Goal: Find specific page/section: Find specific page/section

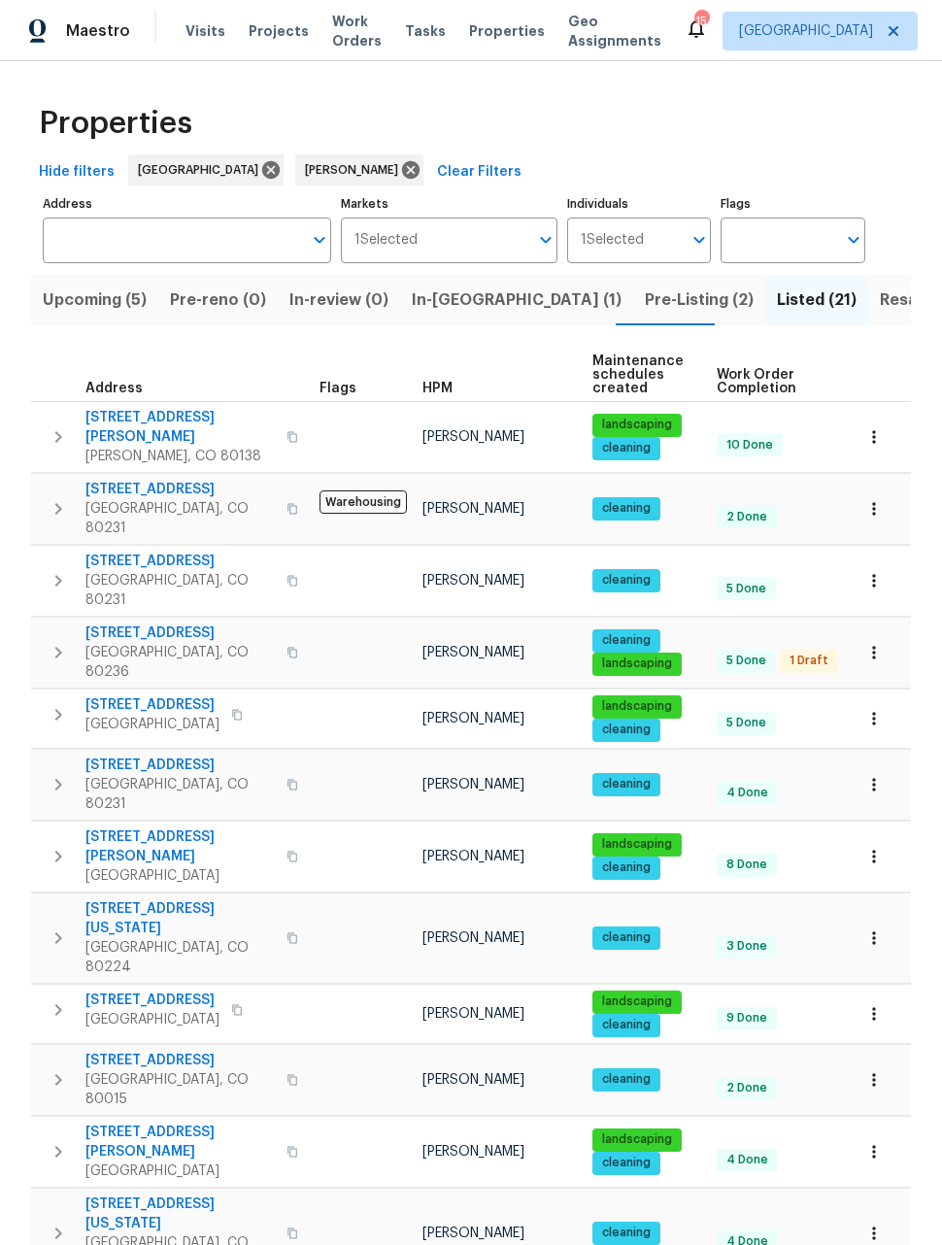
click at [645, 304] on span "Pre-Listing (2)" at bounding box center [699, 299] width 109 height 27
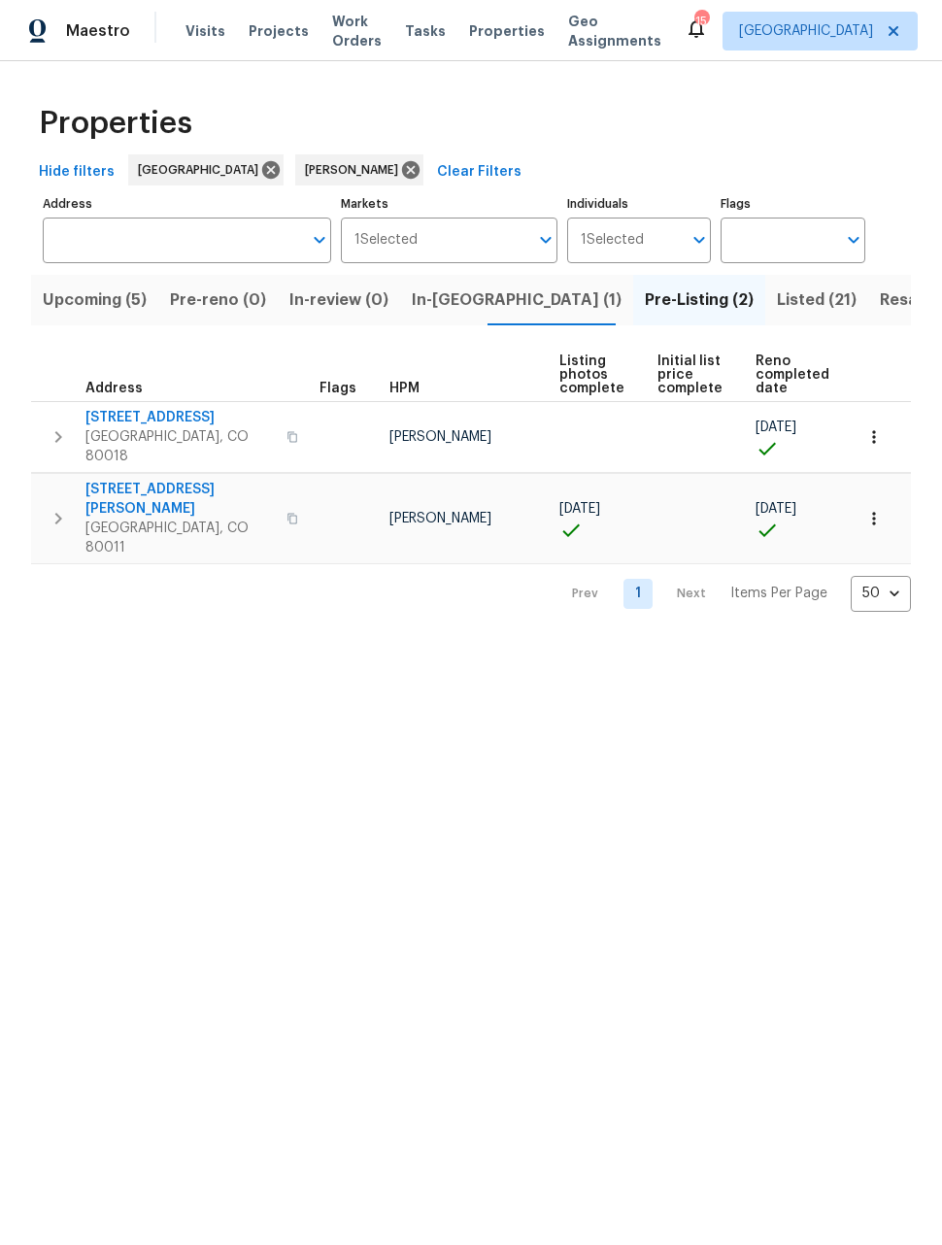
click at [139, 480] on span "[STREET_ADDRESS][PERSON_NAME]" at bounding box center [179, 499] width 189 height 39
click at [93, 314] on span "Upcoming (5)" at bounding box center [95, 299] width 104 height 27
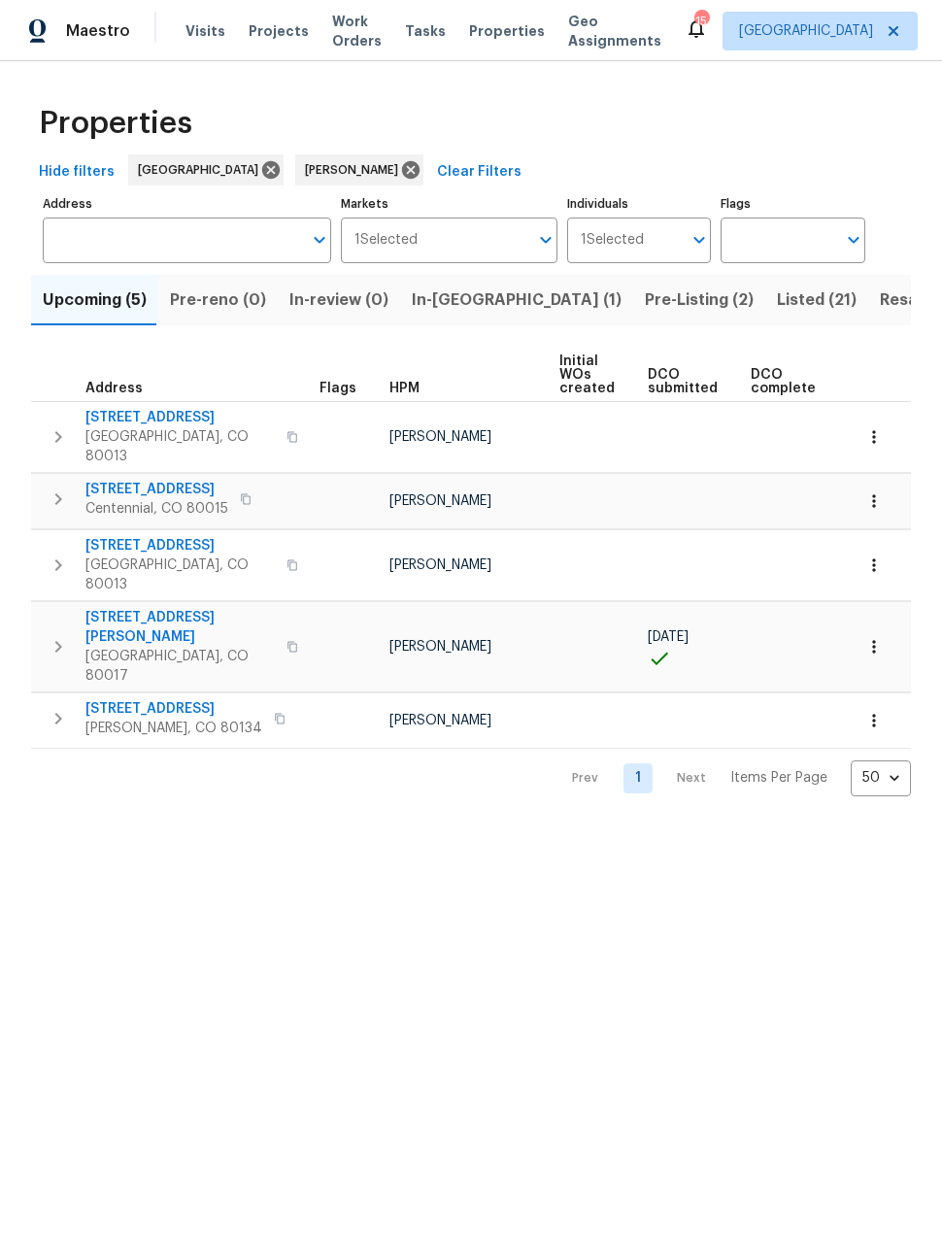
click at [875, 640] on icon "button" at bounding box center [873, 646] width 3 height 13
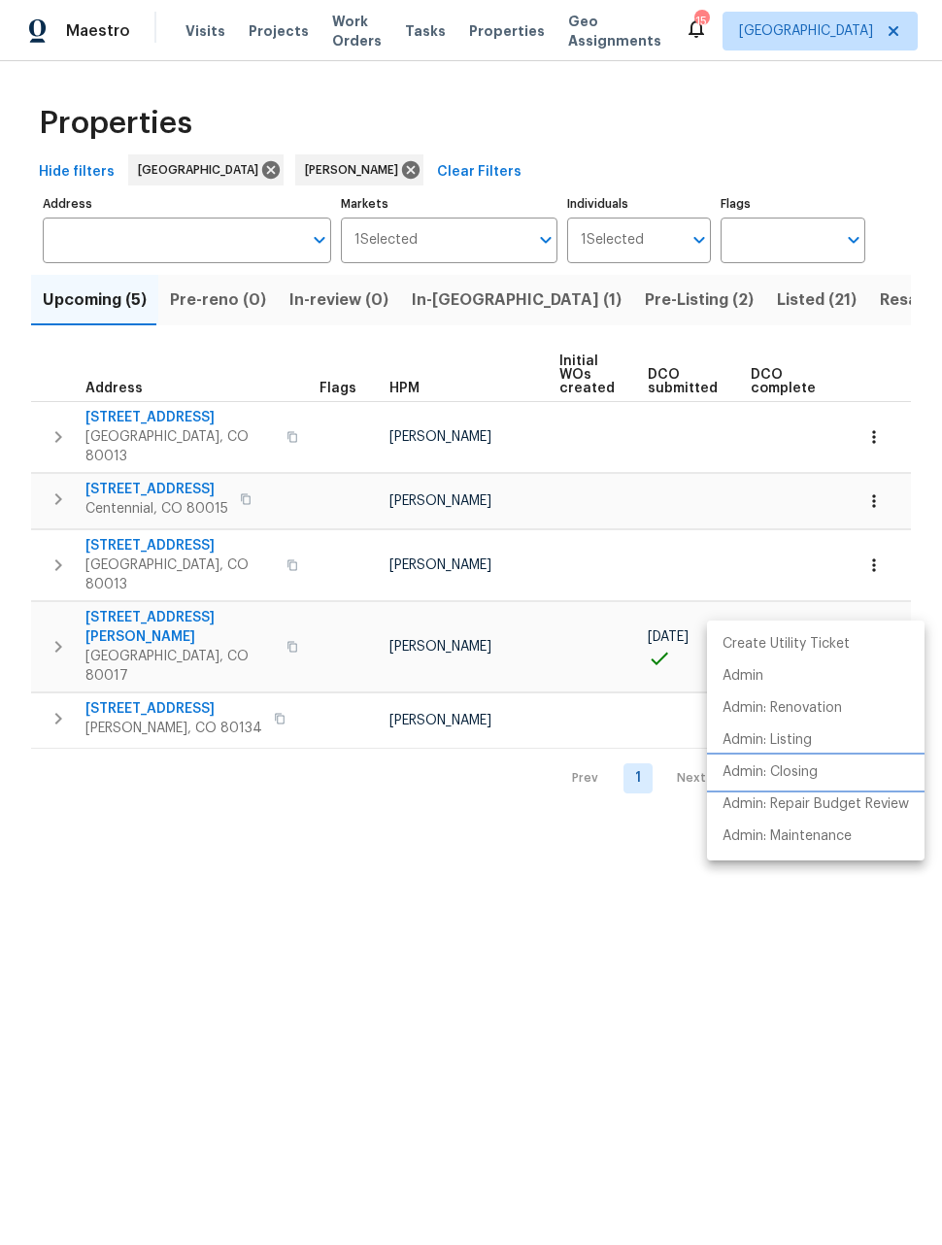
click at [792, 773] on p "Admin: Closing" at bounding box center [769, 772] width 95 height 20
click at [553, 307] on div at bounding box center [471, 622] width 942 height 1245
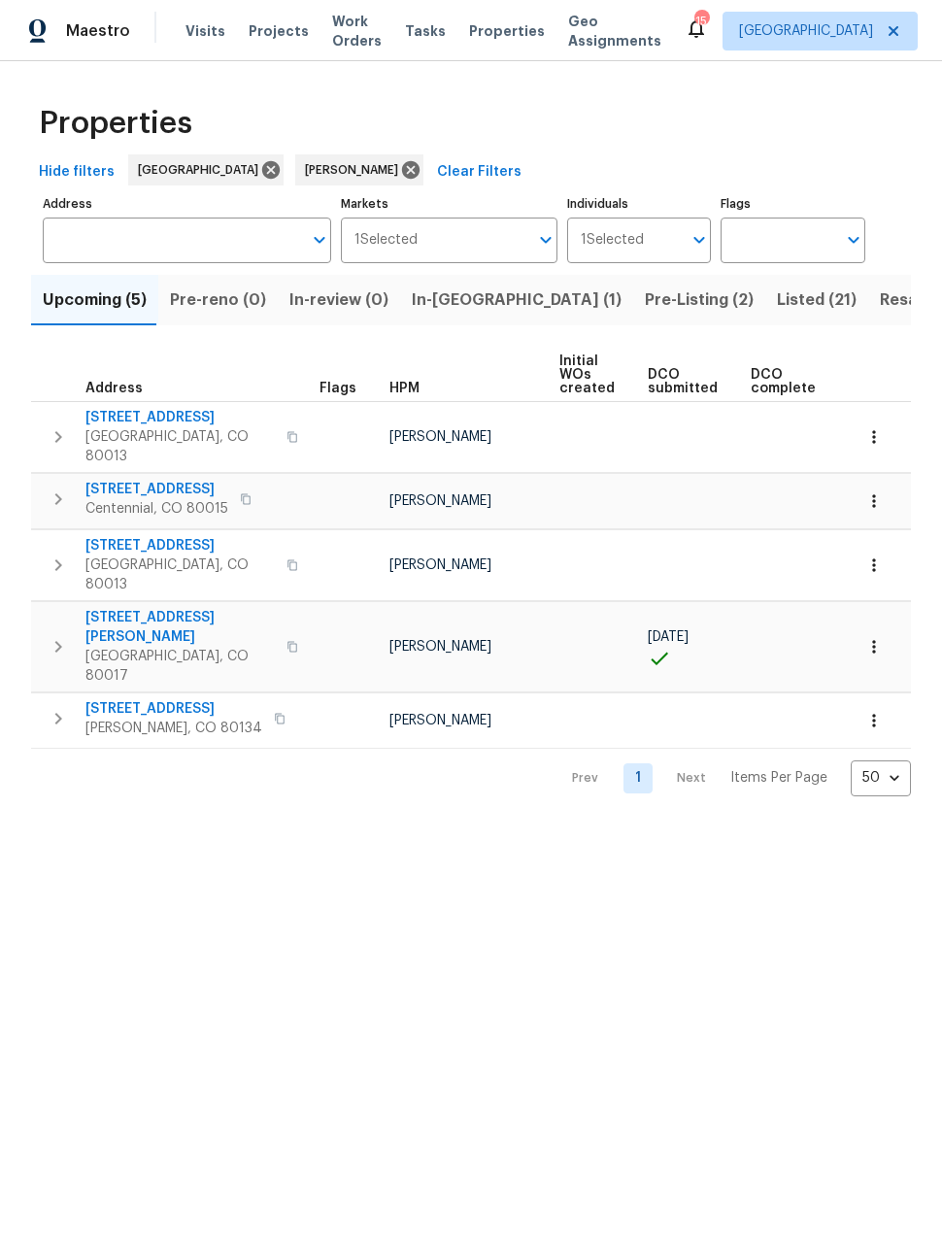
click at [645, 304] on span "Pre-Listing (2)" at bounding box center [699, 299] width 109 height 27
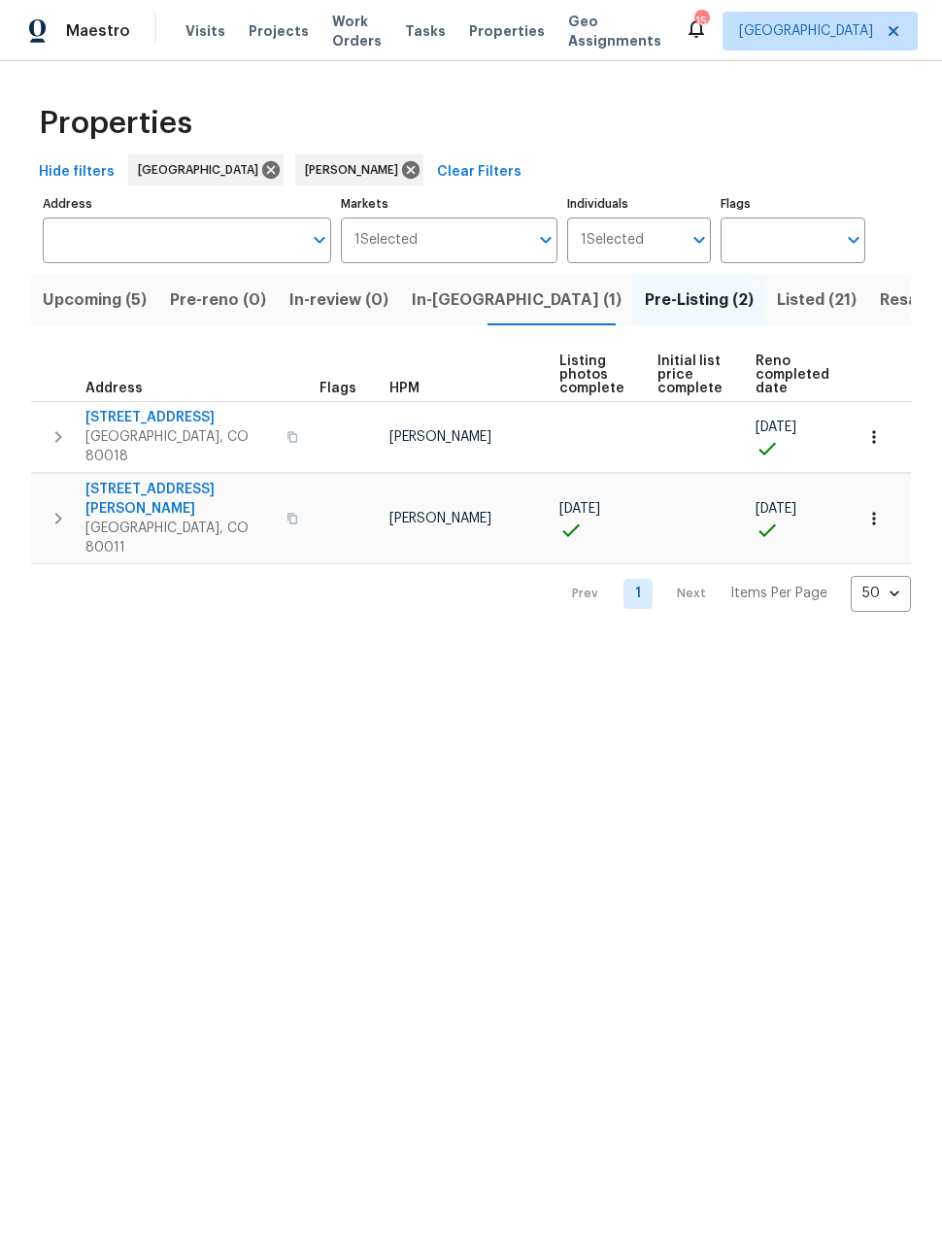
click at [135, 413] on span "[STREET_ADDRESS]" at bounding box center [179, 417] width 189 height 19
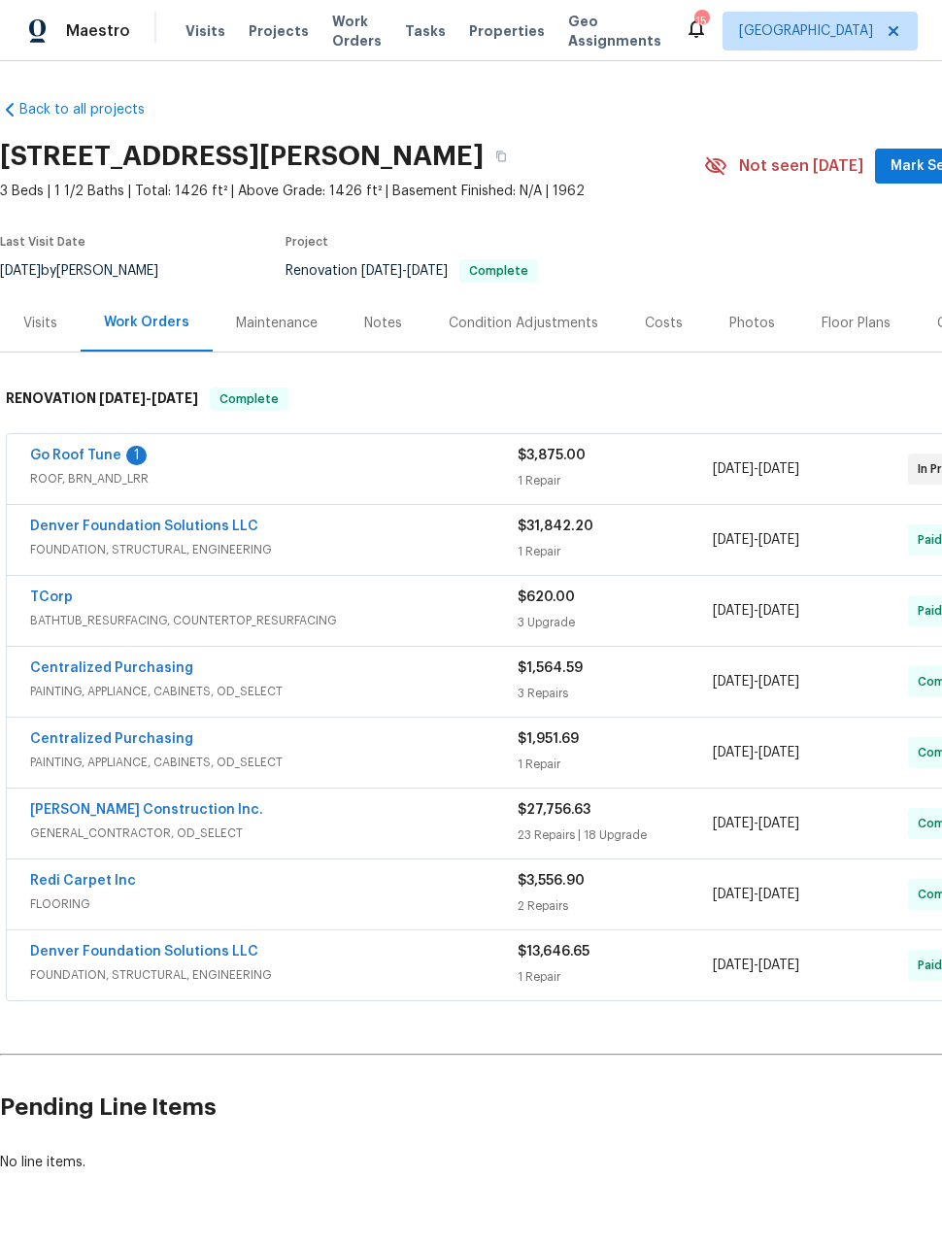
click at [744, 318] on div "Photos" at bounding box center [752, 323] width 46 height 19
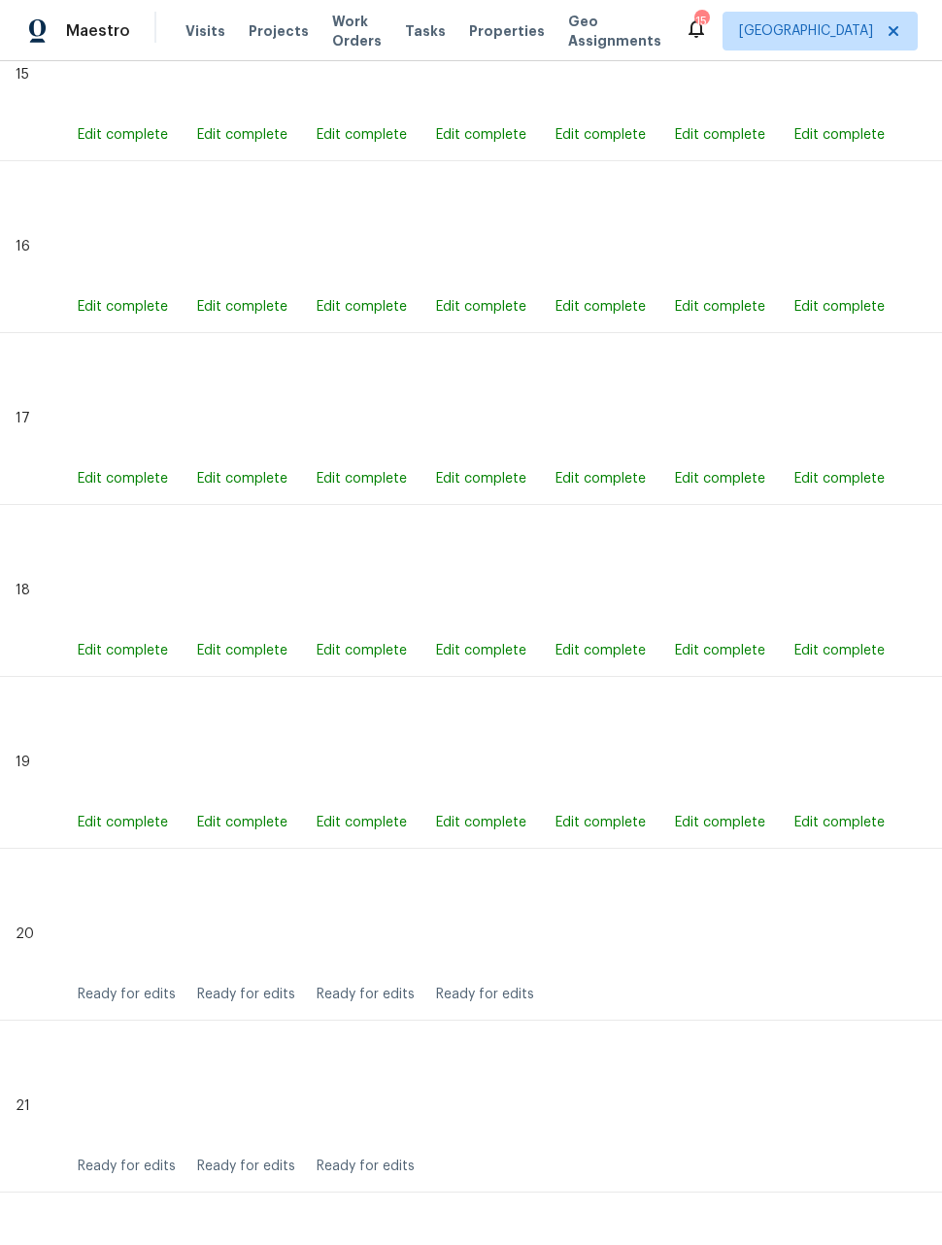
scroll to position [3628, 0]
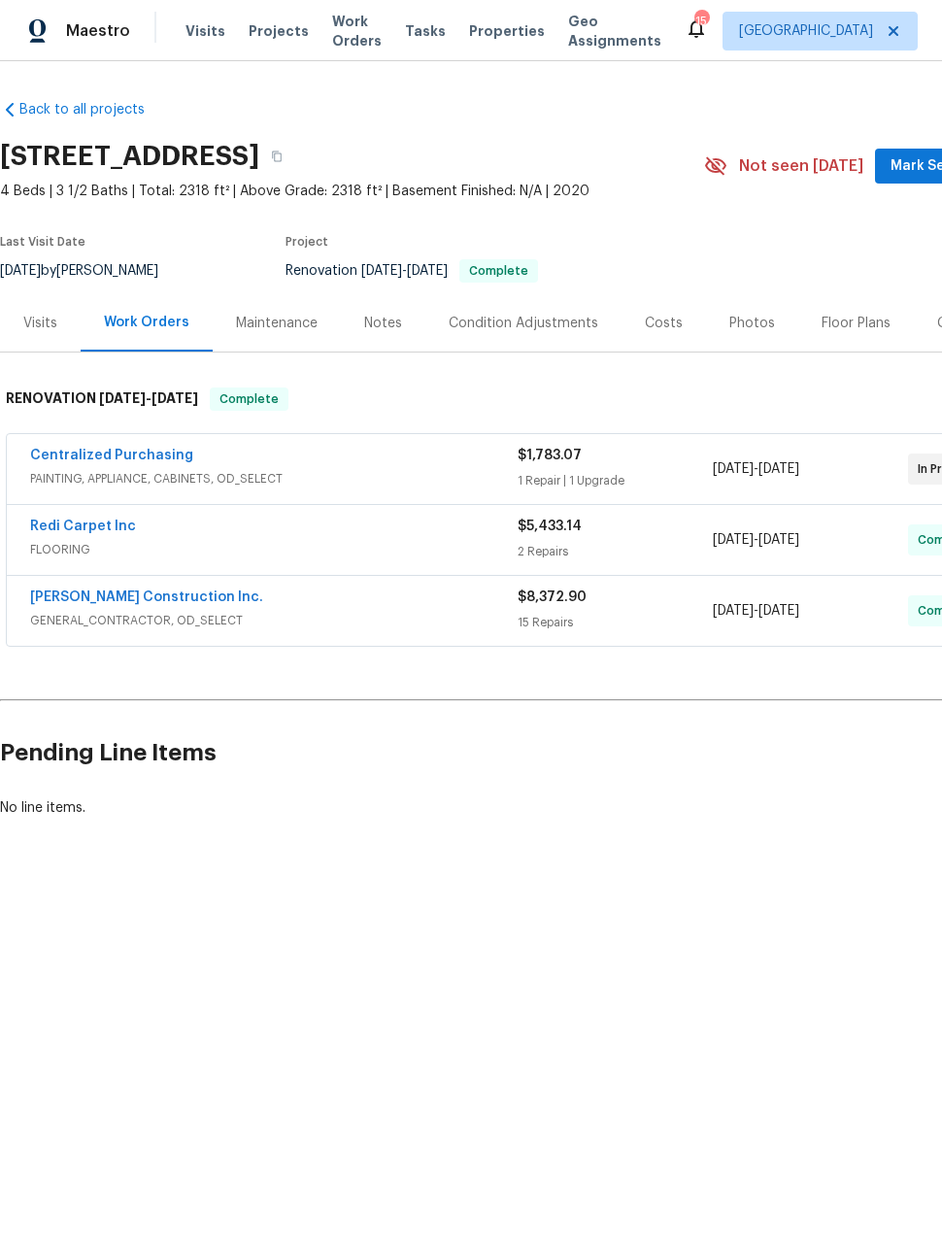
click at [743, 317] on div "Photos" at bounding box center [752, 323] width 46 height 19
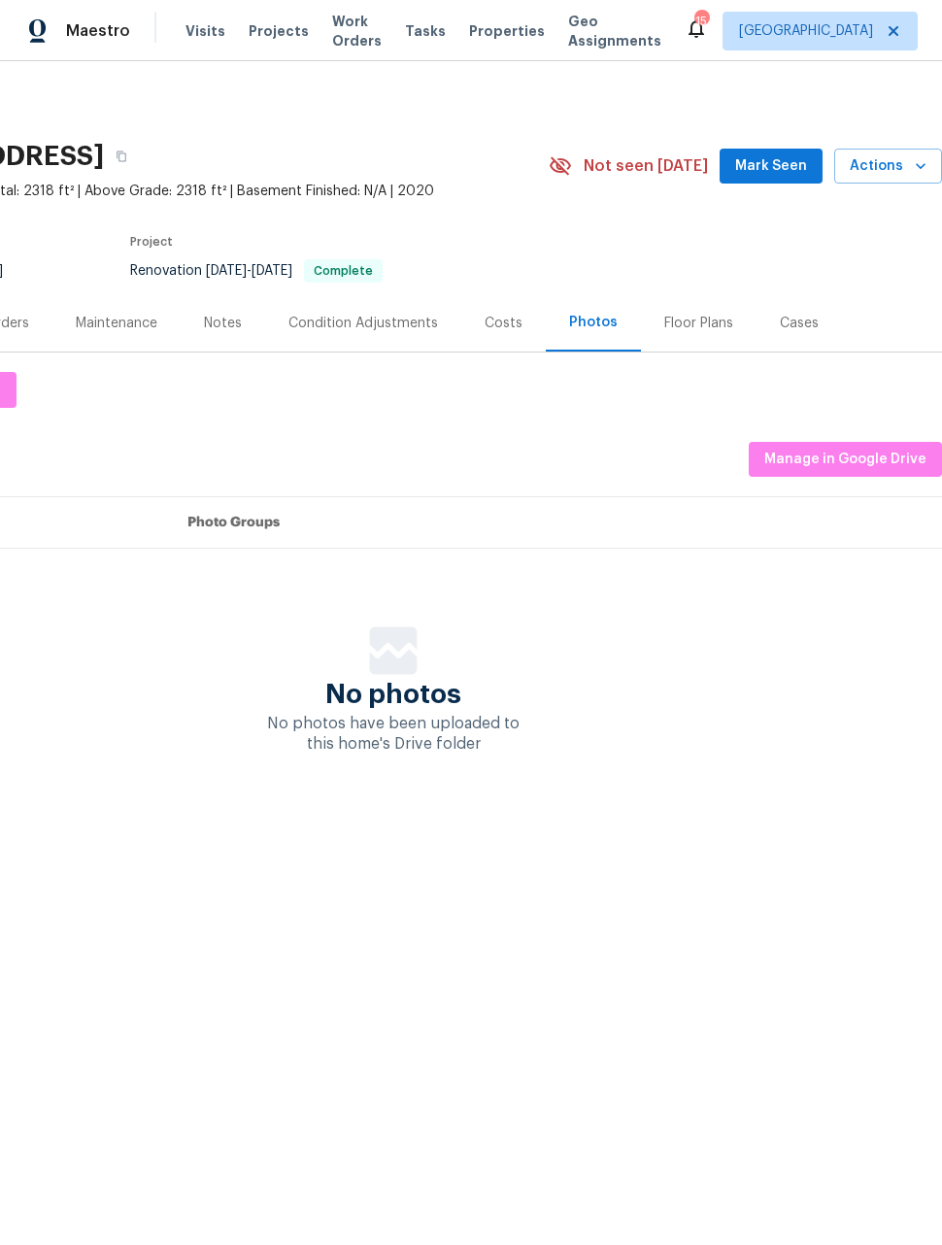
scroll to position [0, 155]
click at [873, 462] on span "Manage in Google Drive" at bounding box center [845, 460] width 162 height 24
